Goal: Find specific page/section: Find specific page/section

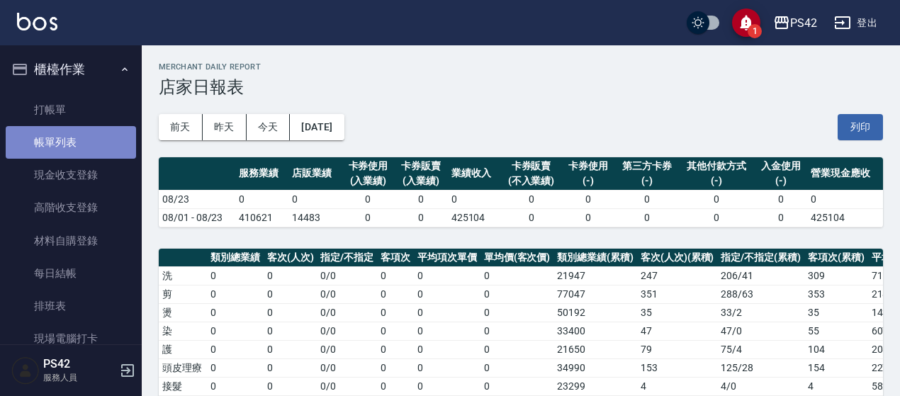
click at [77, 135] on link "帳單列表" at bounding box center [71, 142] width 130 height 33
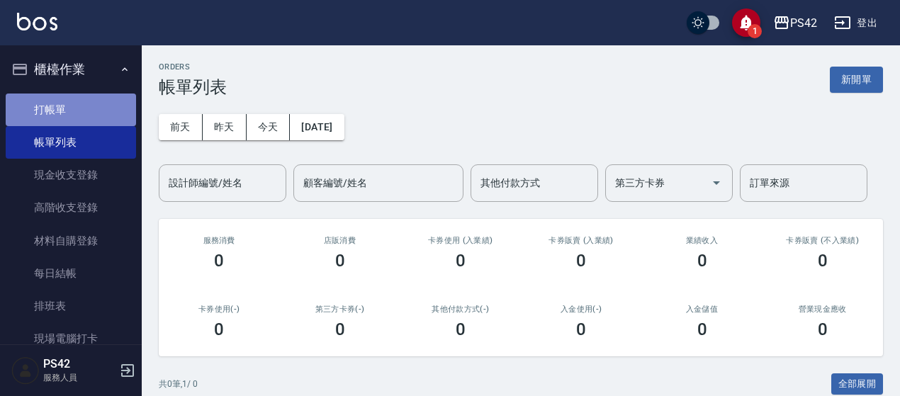
click at [84, 113] on link "打帳單" at bounding box center [71, 110] width 130 height 33
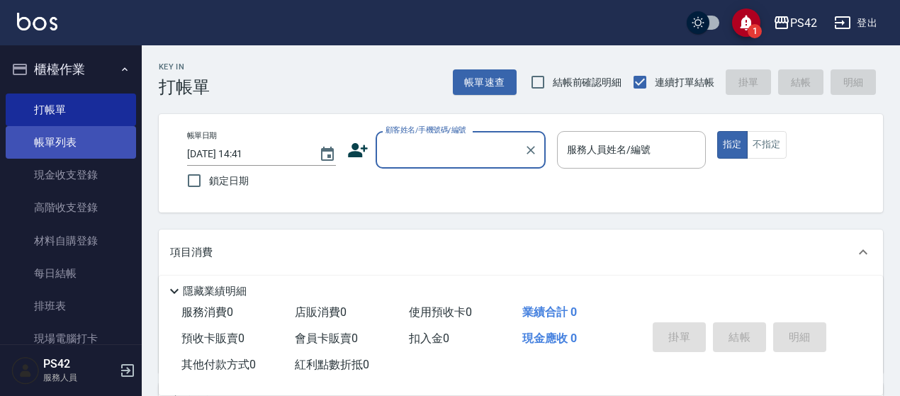
click at [72, 149] on link "帳單列表" at bounding box center [71, 142] width 130 height 33
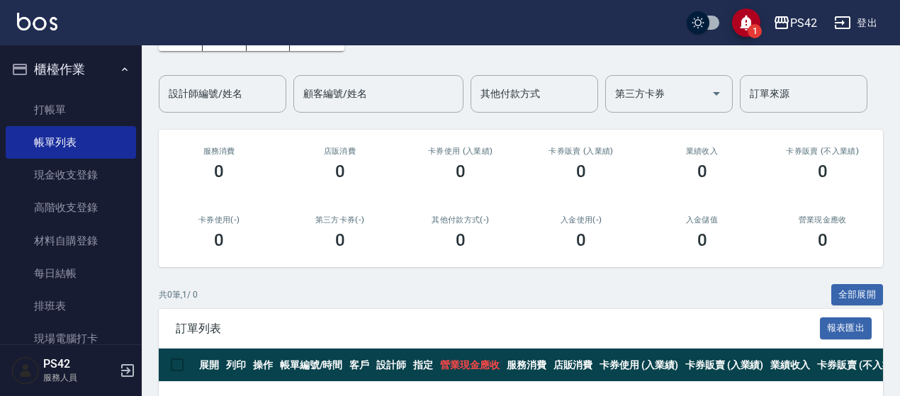
scroll to position [140, 0]
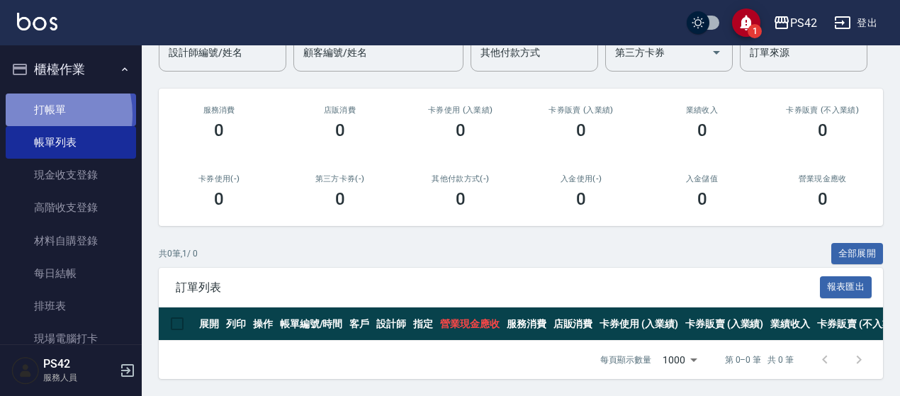
click at [37, 114] on link "打帳單" at bounding box center [71, 110] width 130 height 33
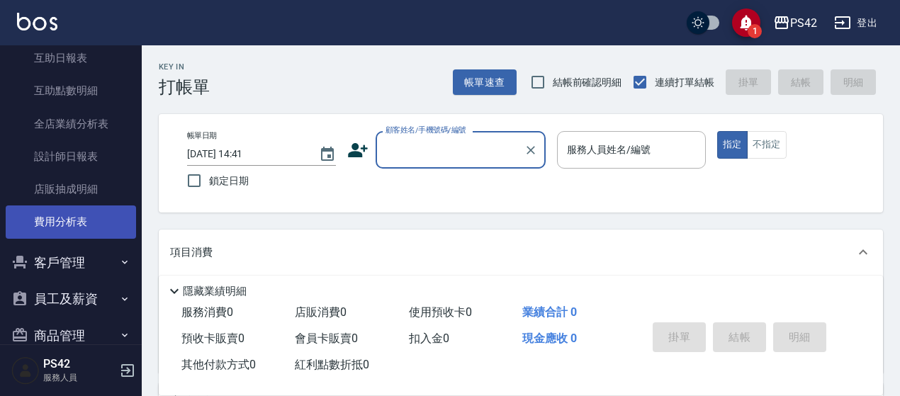
scroll to position [489, 0]
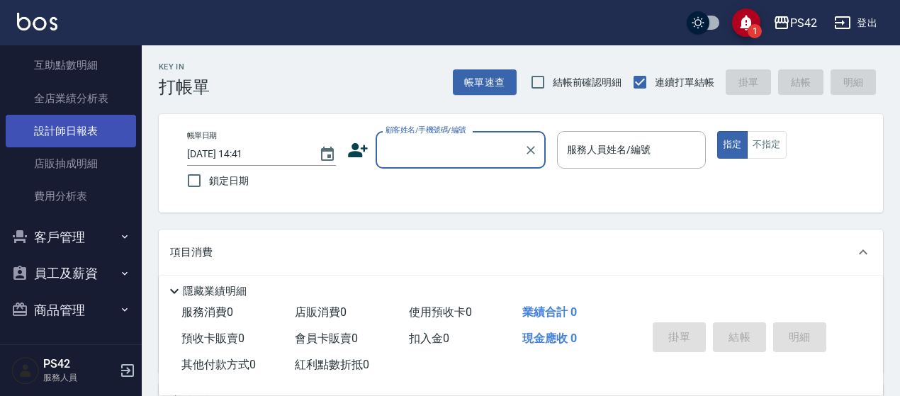
click at [92, 132] on link "設計師日報表" at bounding box center [71, 131] width 130 height 33
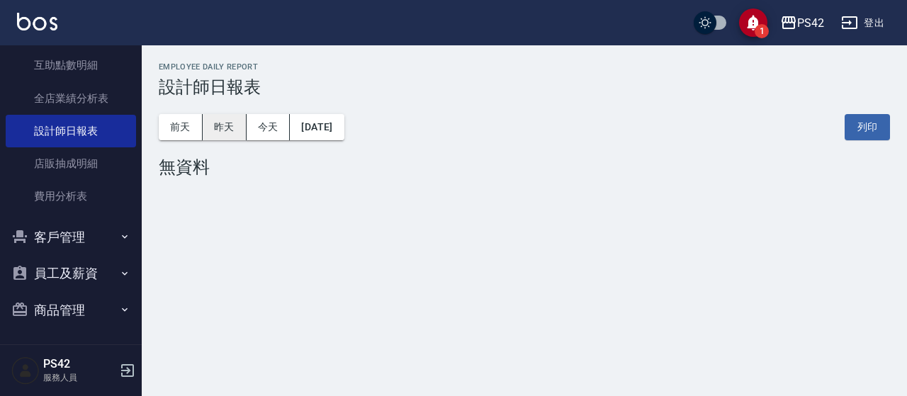
click at [215, 125] on button "昨天" at bounding box center [225, 127] width 44 height 26
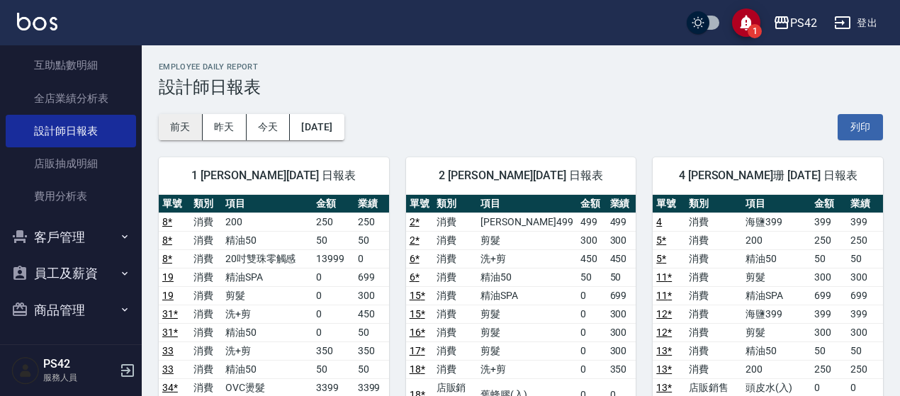
click at [196, 123] on button "前天" at bounding box center [181, 127] width 44 height 26
